Goal: Task Accomplishment & Management: Use online tool/utility

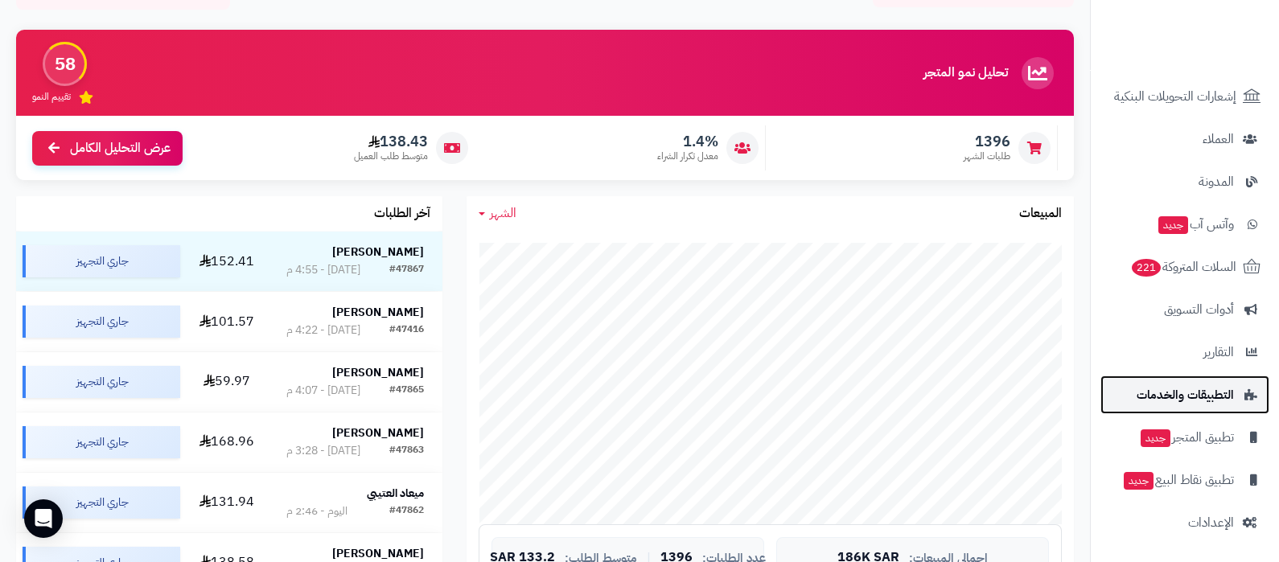
click at [1232, 405] on span "التطبيقات والخدمات" at bounding box center [1185, 395] width 97 height 23
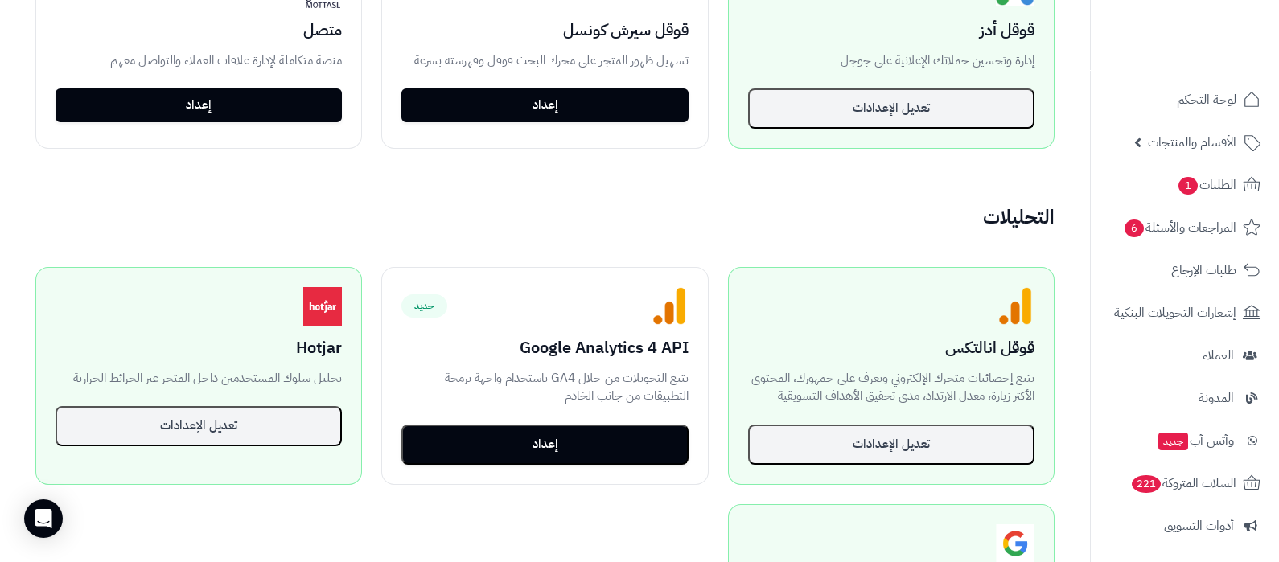
scroll to position [1006, 0]
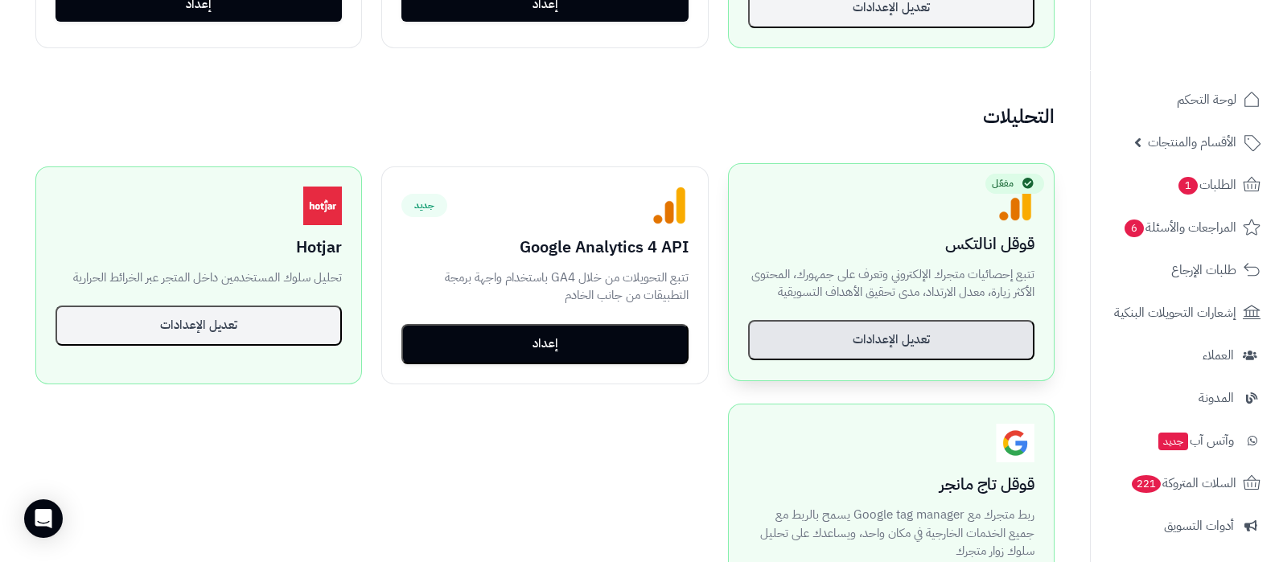
click at [913, 332] on button "تعديل الإعدادات" at bounding box center [891, 340] width 286 height 40
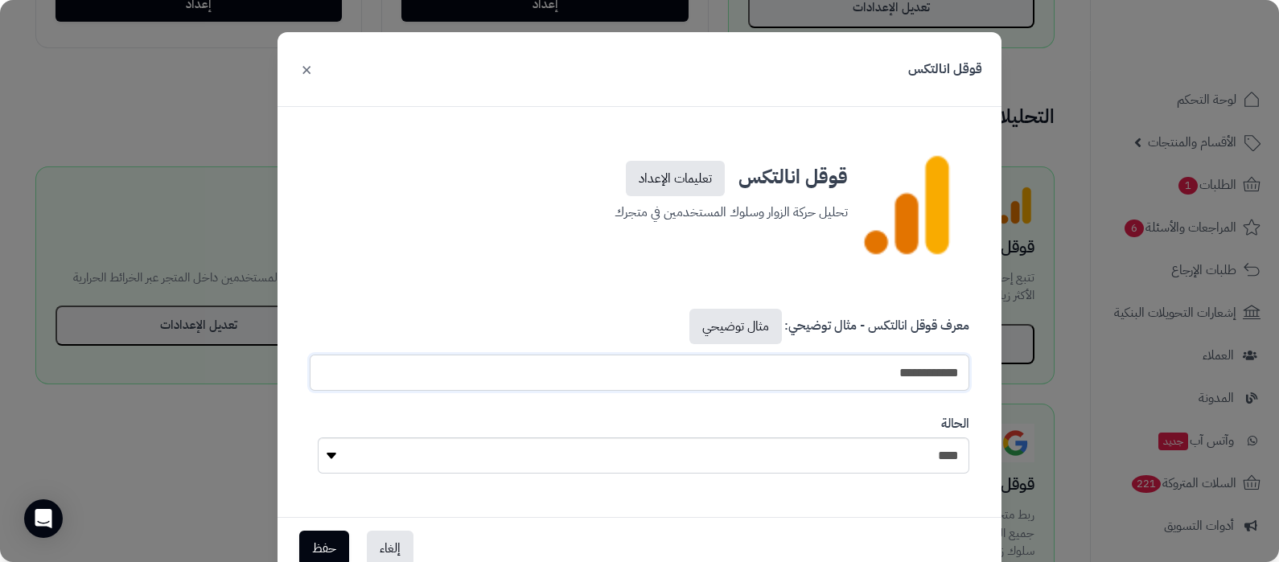
click at [903, 368] on input "**********" at bounding box center [640, 373] width 660 height 36
click at [302, 78] on button "×" at bounding box center [306, 68] width 19 height 35
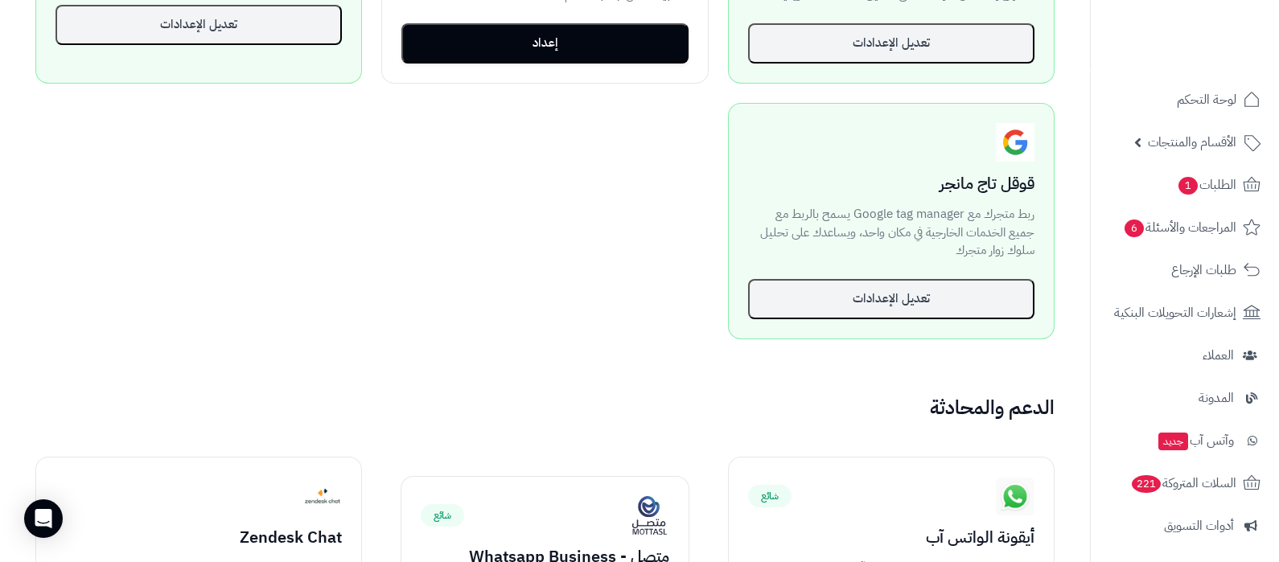
scroll to position [1207, 0]
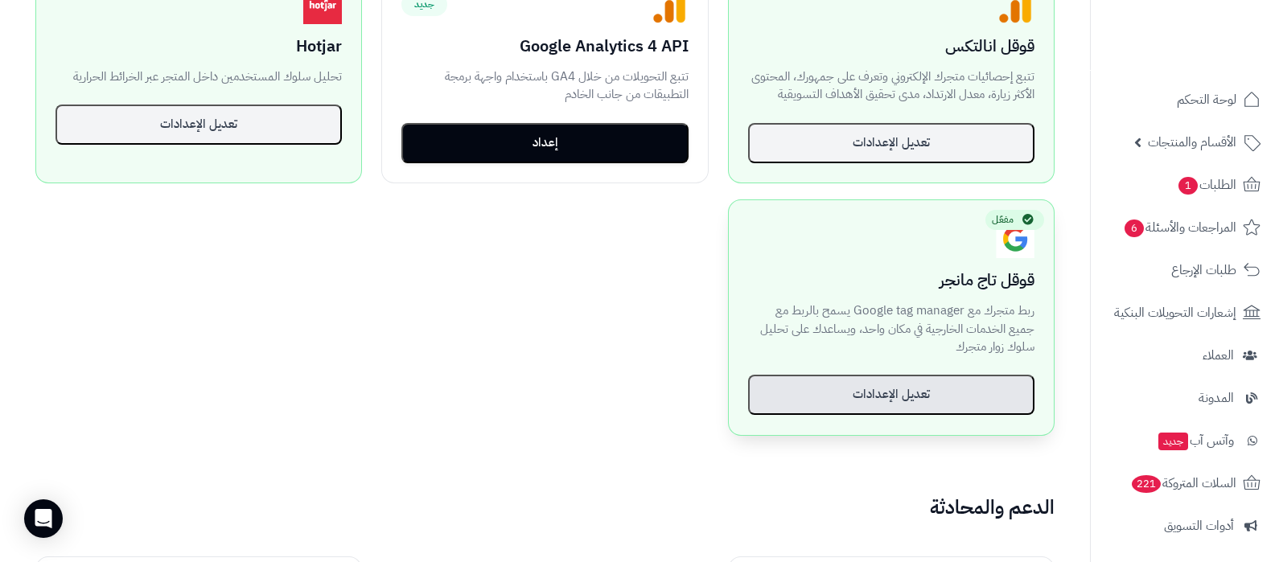
click at [927, 376] on button "تعديل الإعدادات" at bounding box center [891, 395] width 286 height 40
